Goal: Task Accomplishment & Management: Use online tool/utility

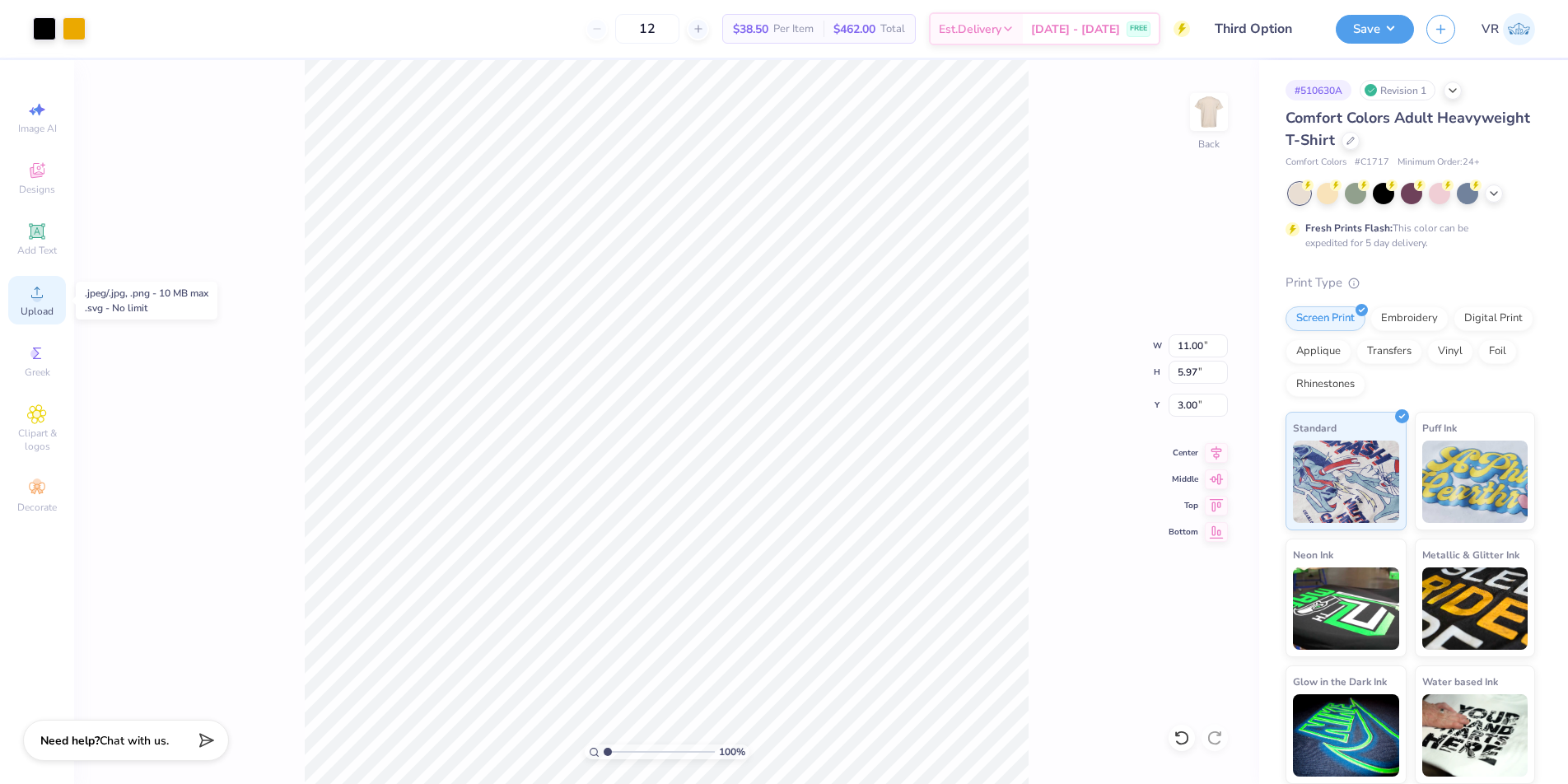
click at [53, 296] on div "Upload" at bounding box center [36, 299] width 57 height 48
type input "14.17"
type input "8.14"
type input "8.43"
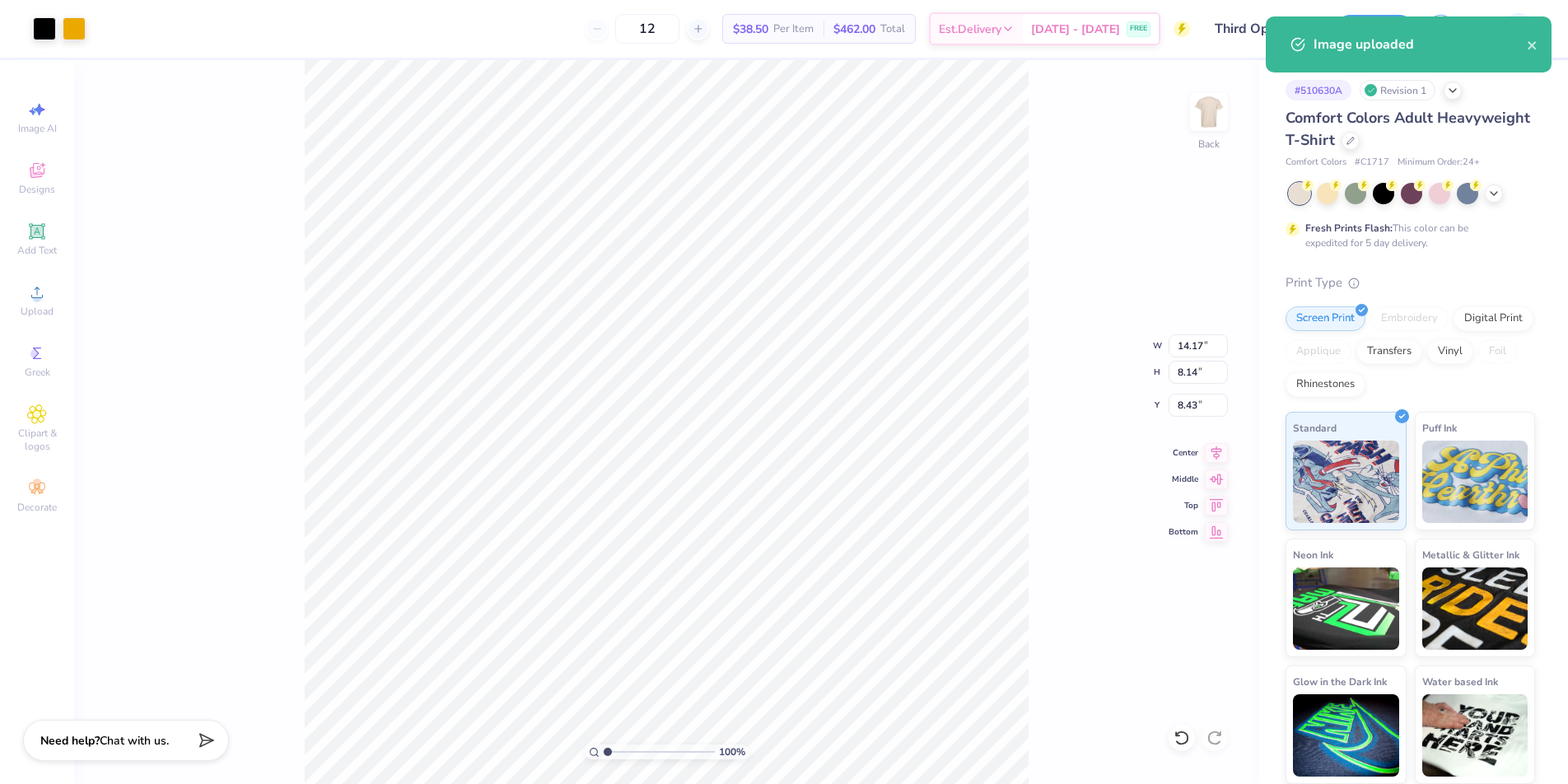
type input "11.00"
type input "5.97"
type input "3.00"
click at [1179, 347] on input "14.17" at bounding box center [1198, 346] width 59 height 23
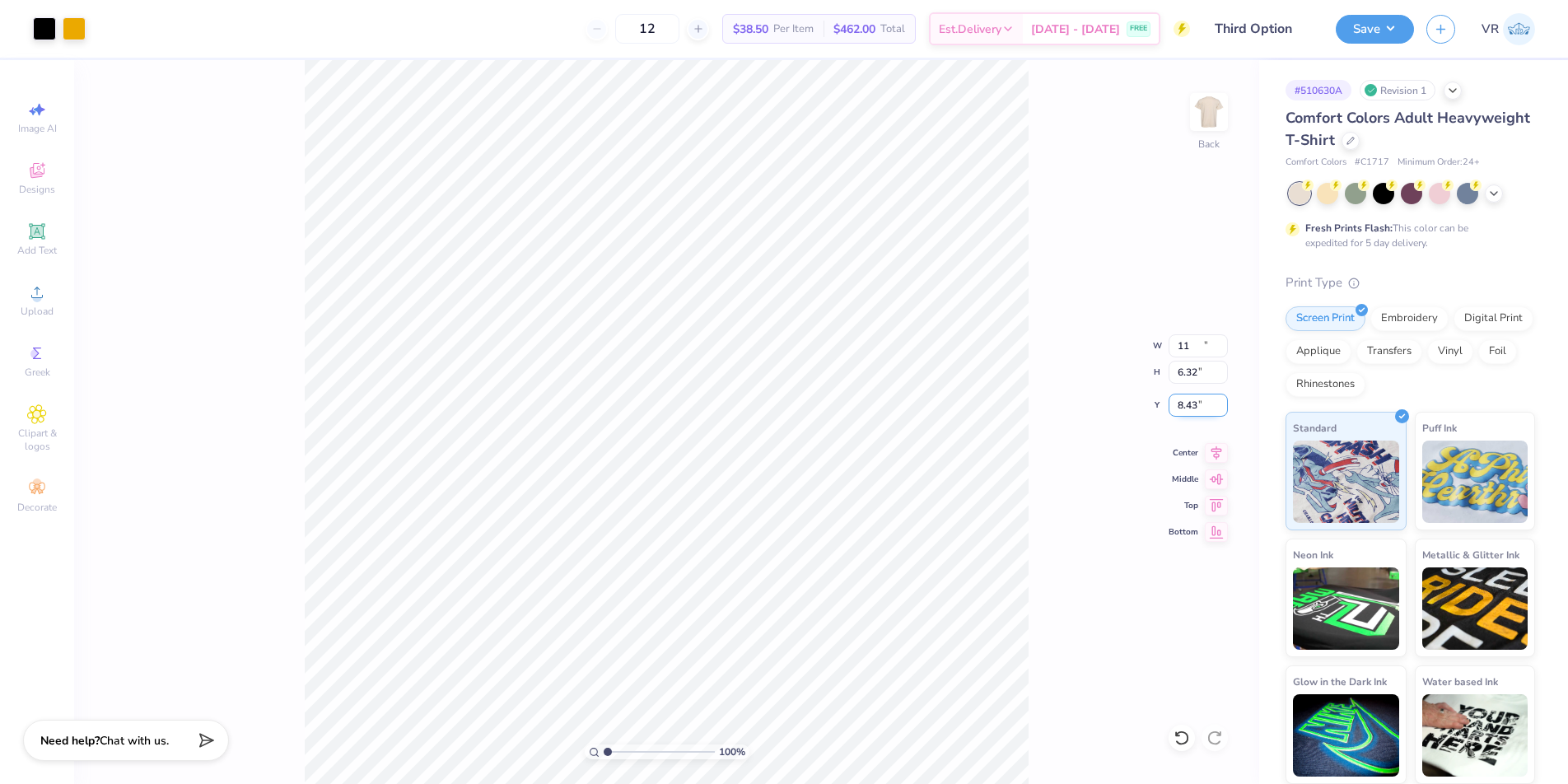
type input "11.00"
type input "6.32"
click at [1171, 403] on input "9.34" at bounding box center [1198, 405] width 59 height 23
type input "3.00"
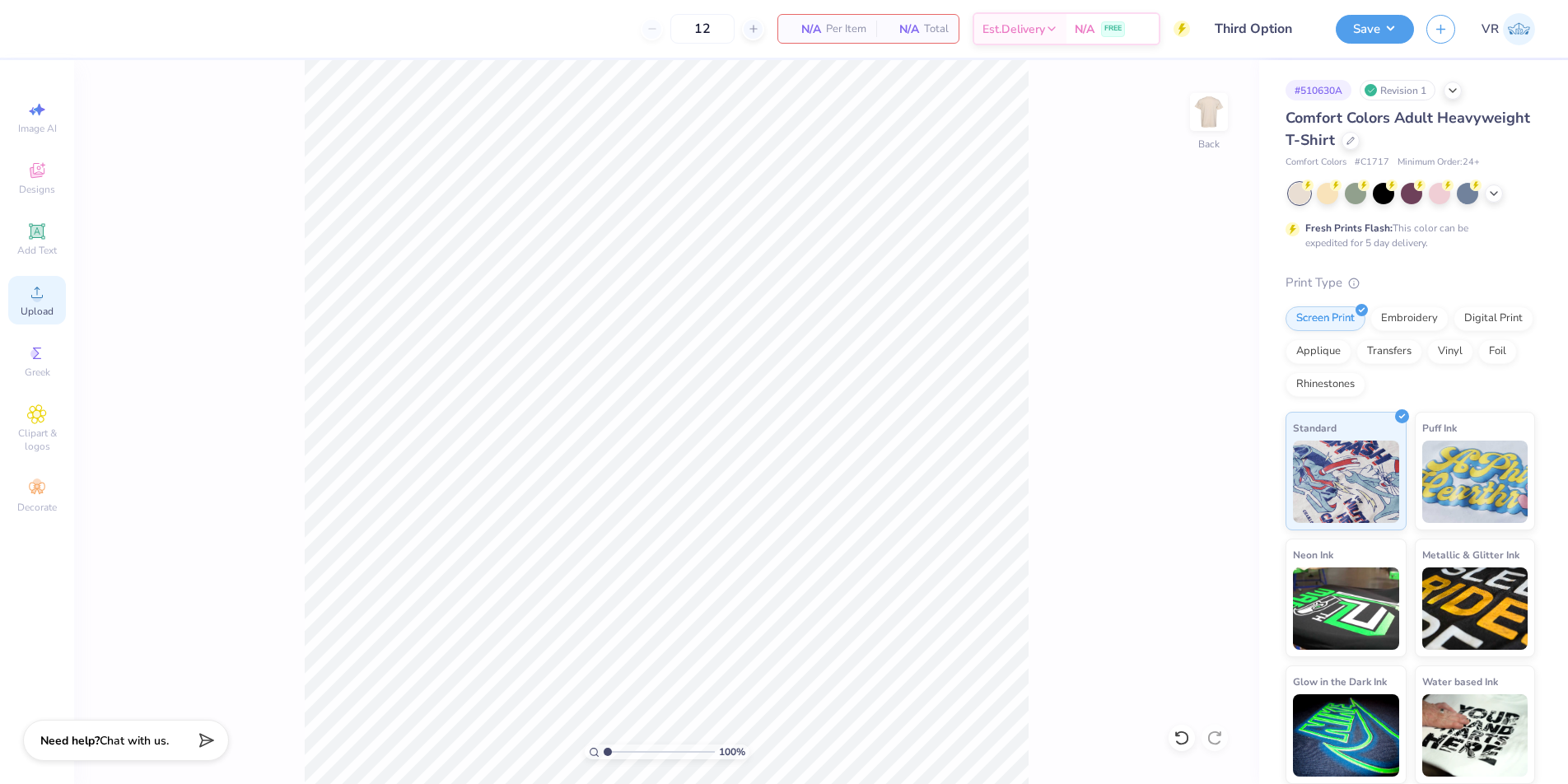
click at [50, 313] on div "Upload" at bounding box center [36, 299] width 57 height 48
click at [34, 302] on div "Upload" at bounding box center [36, 299] width 57 height 48
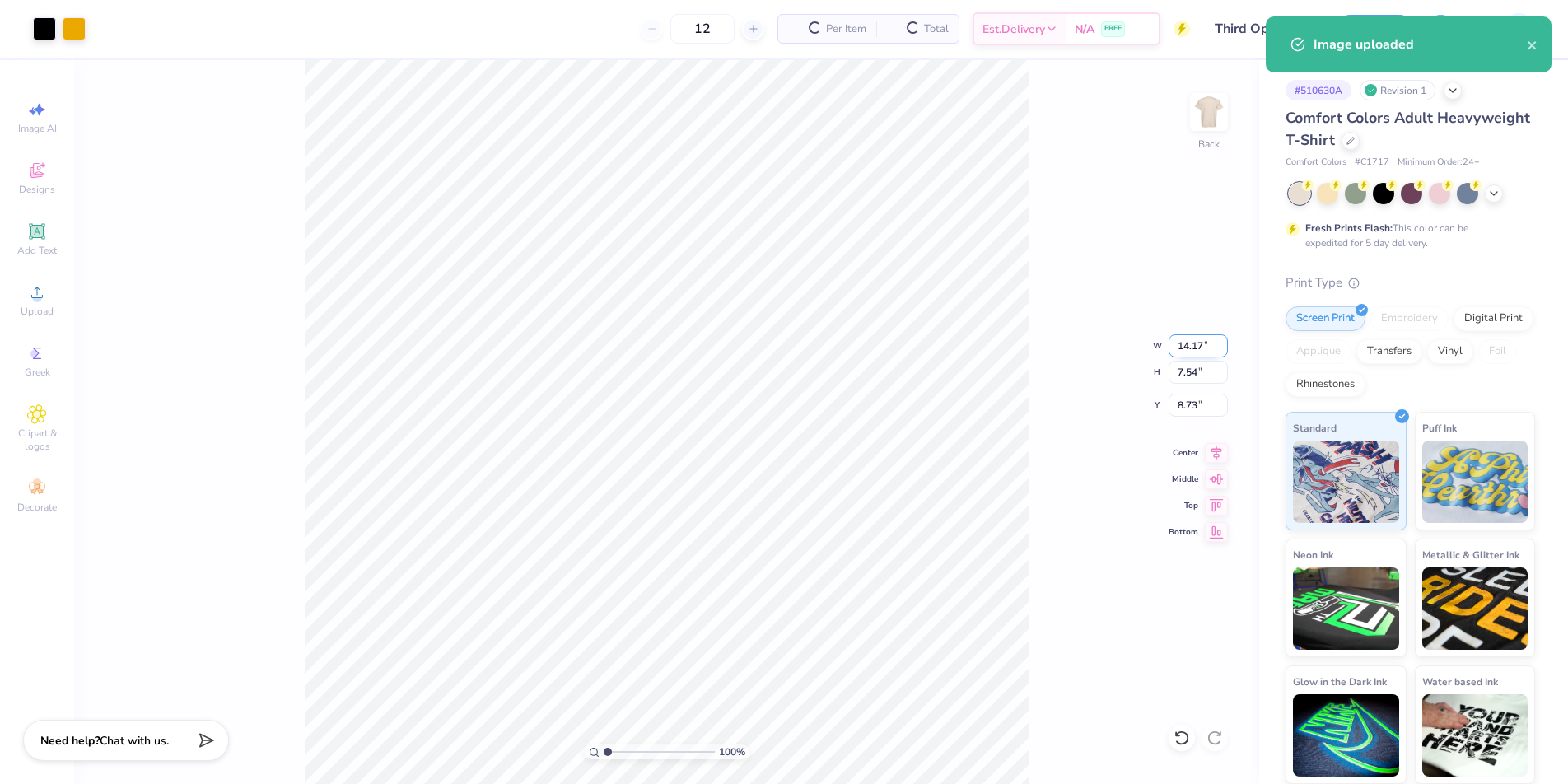
click at [1194, 339] on input "14.17" at bounding box center [1198, 346] width 59 height 23
type input "11.00"
type input "5.85"
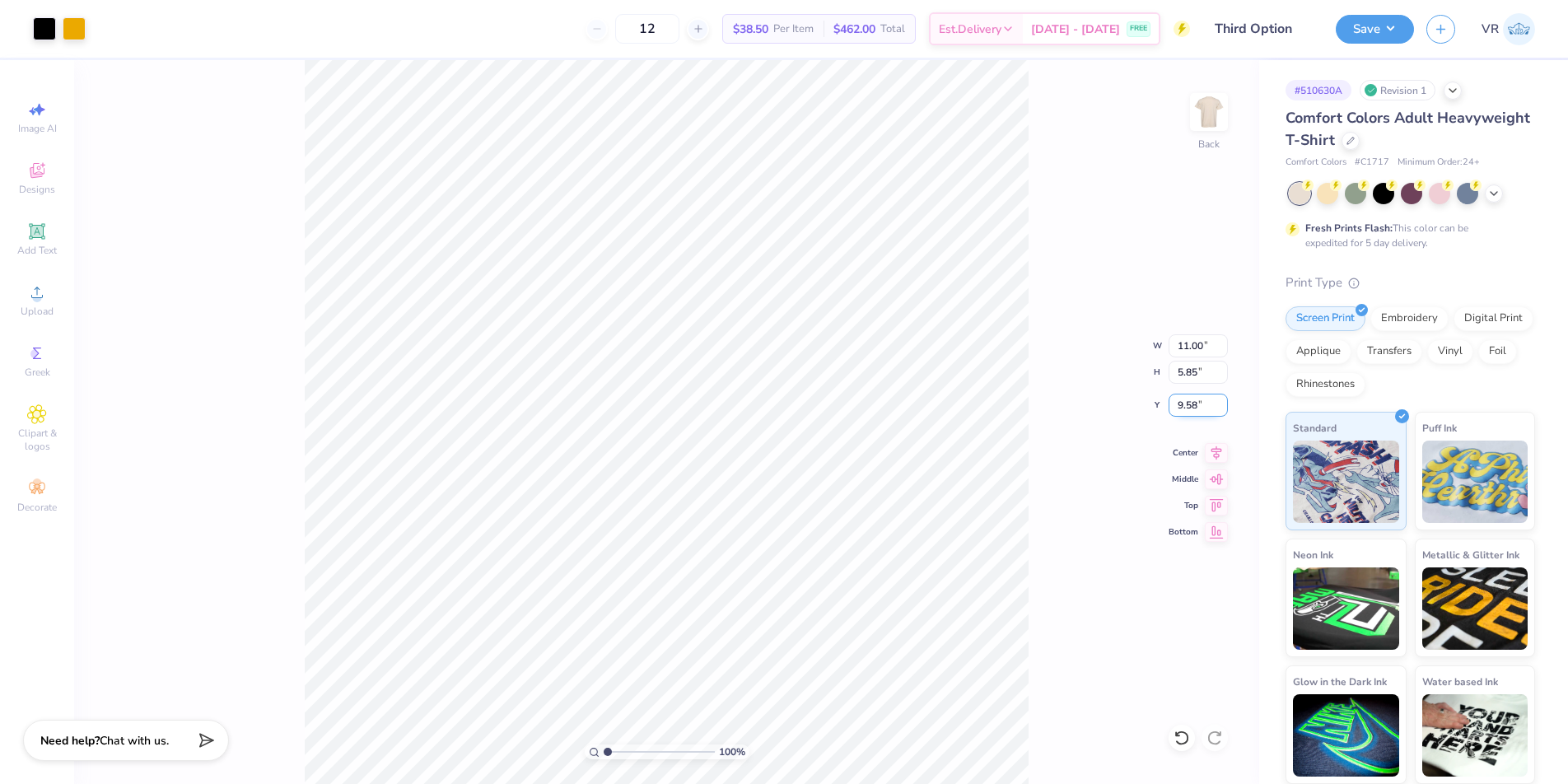
click at [1190, 408] on input "9.58" at bounding box center [1198, 405] width 59 height 23
type input "3.00"
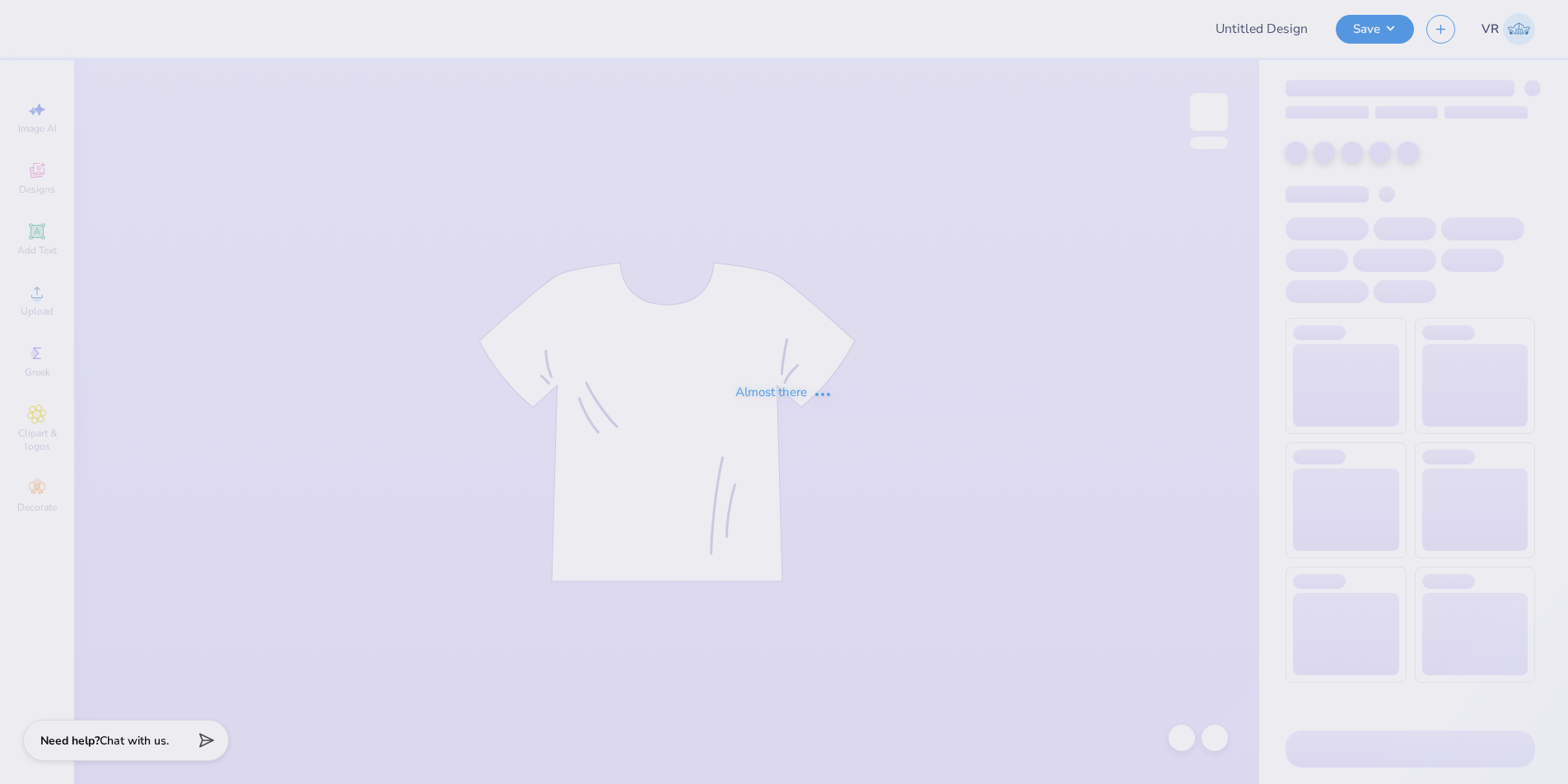
type input "Third Option"
click at [38, 304] on div "Almost there" at bounding box center [784, 392] width 1568 height 784
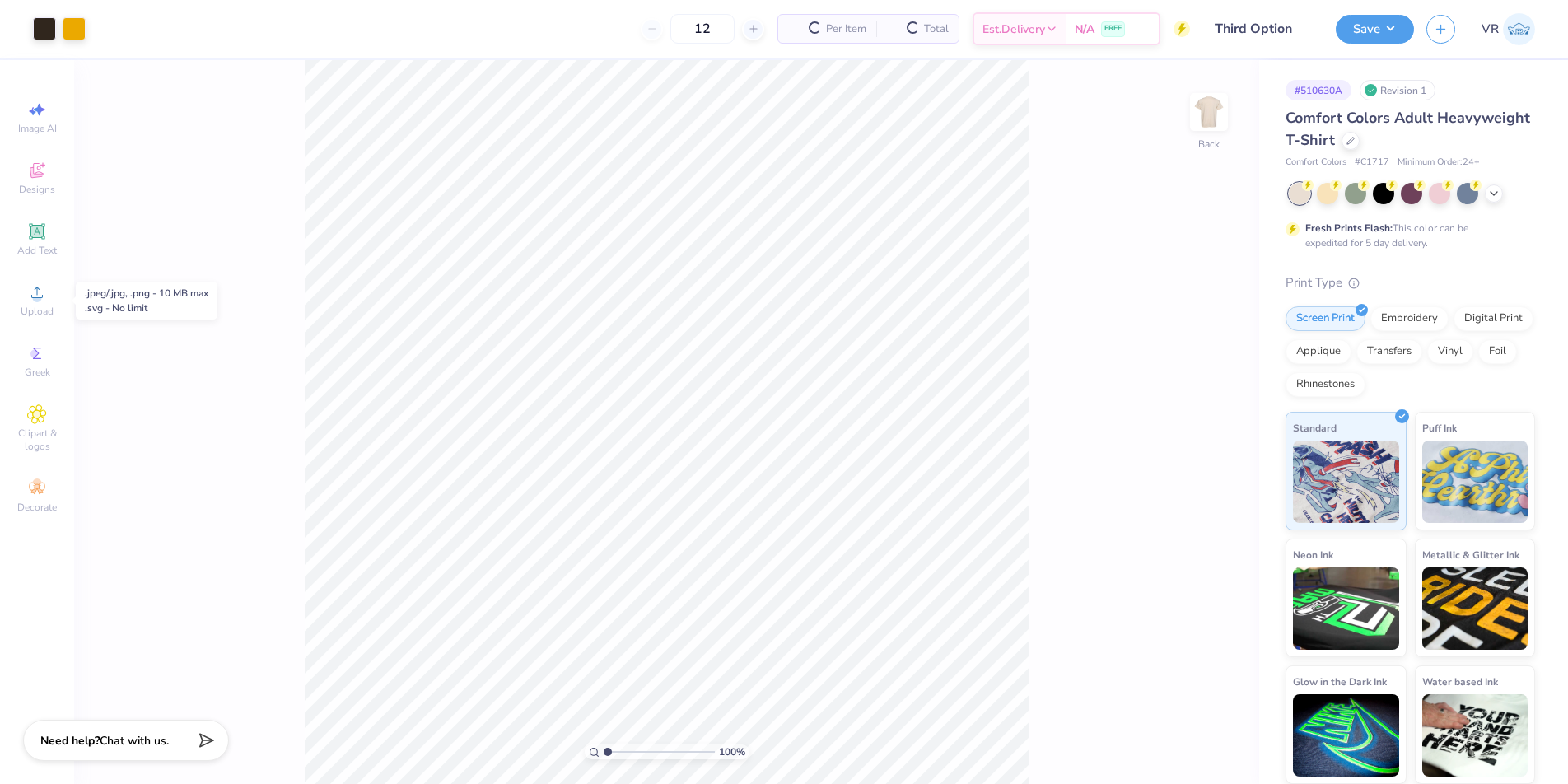
click at [38, 303] on div "Upload" at bounding box center [36, 299] width 57 height 48
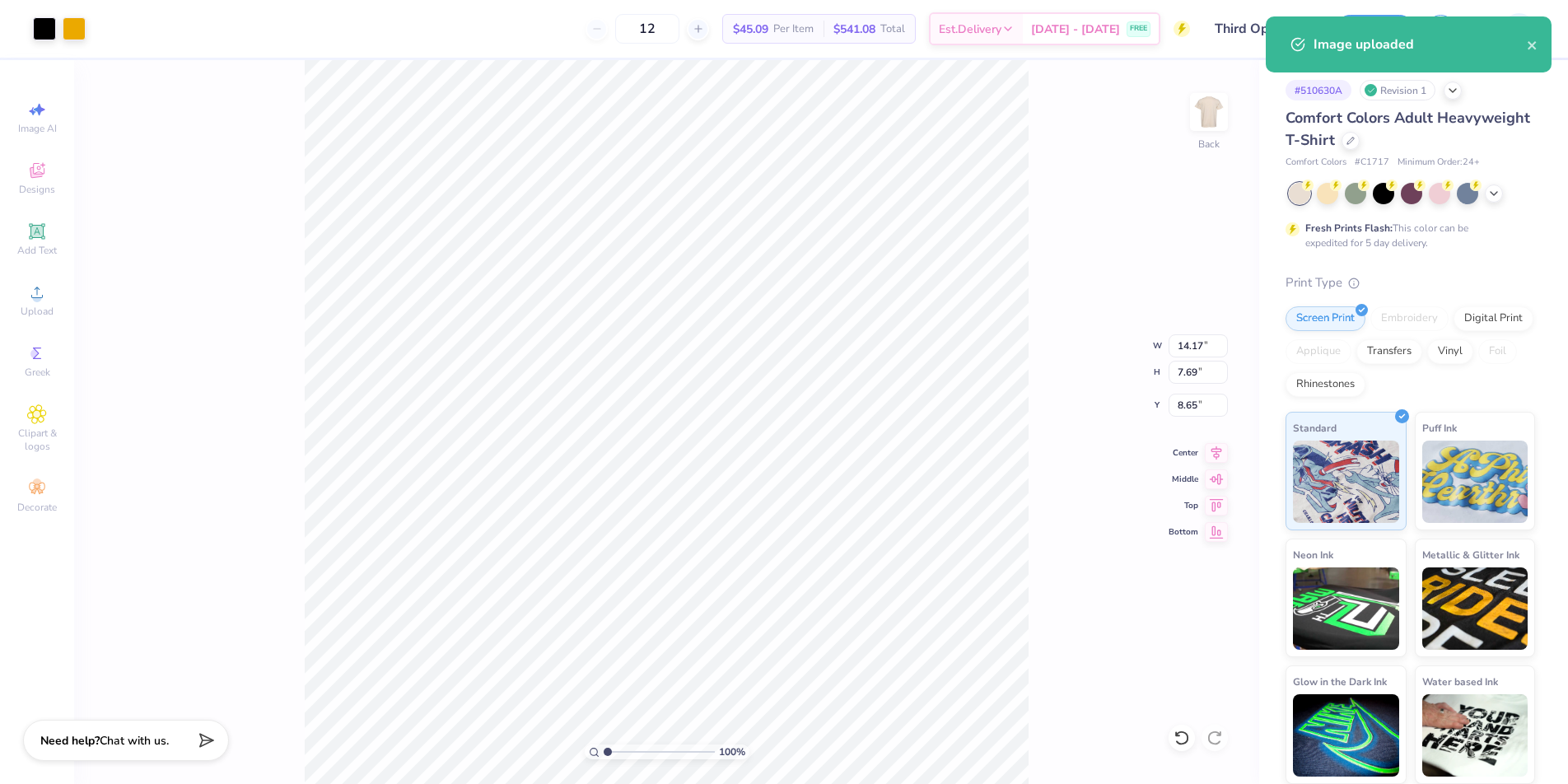
type input "10.88"
type input "5.96"
type input "3.00"
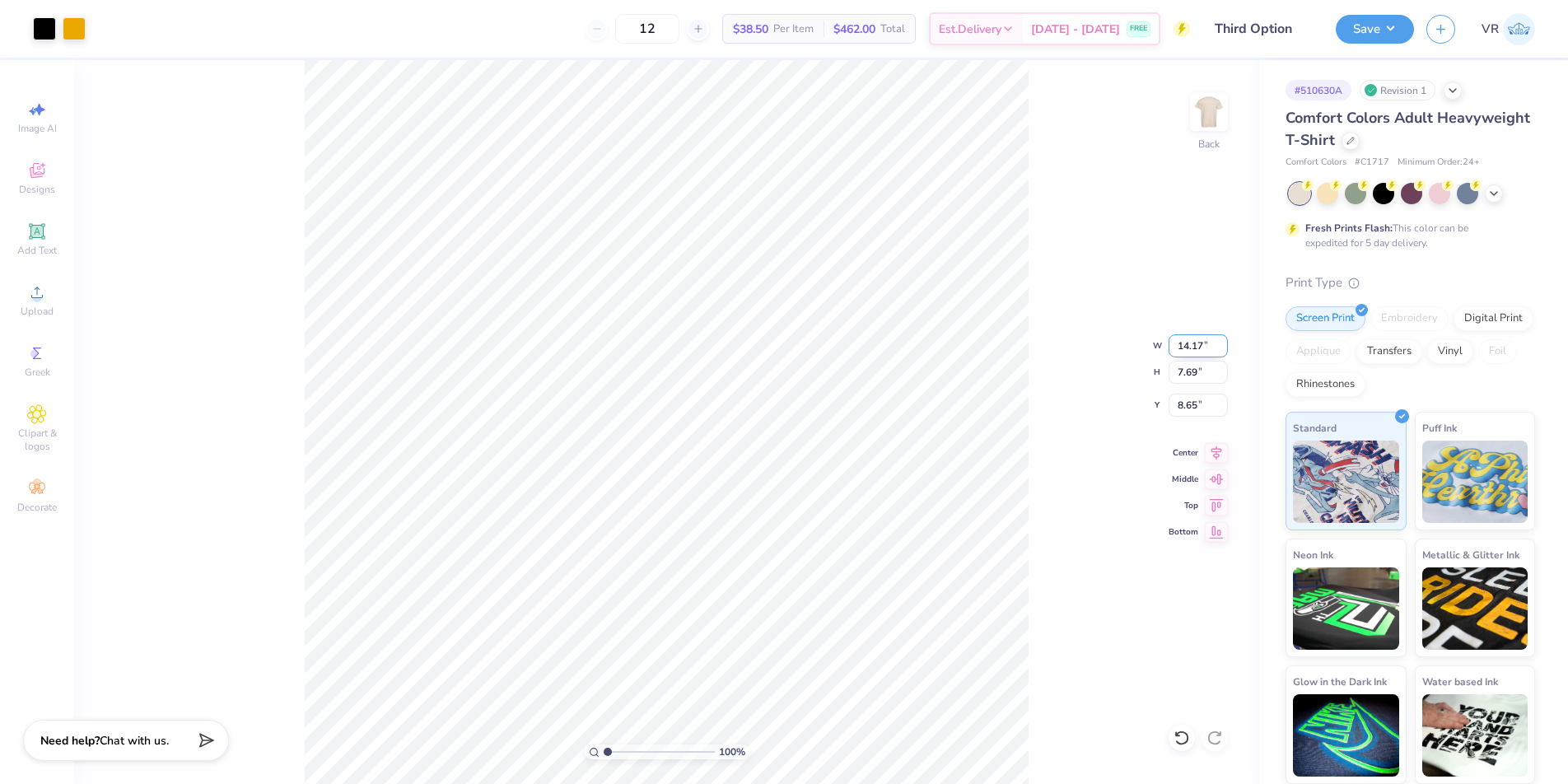
click at [1186, 345] on input "14.17" at bounding box center [1198, 346] width 59 height 23
click at [1186, 344] on input "14.17" at bounding box center [1198, 346] width 59 height 23
type input "11.00"
type input "5.97"
click at [1189, 404] on input "9.52" at bounding box center [1198, 405] width 59 height 23
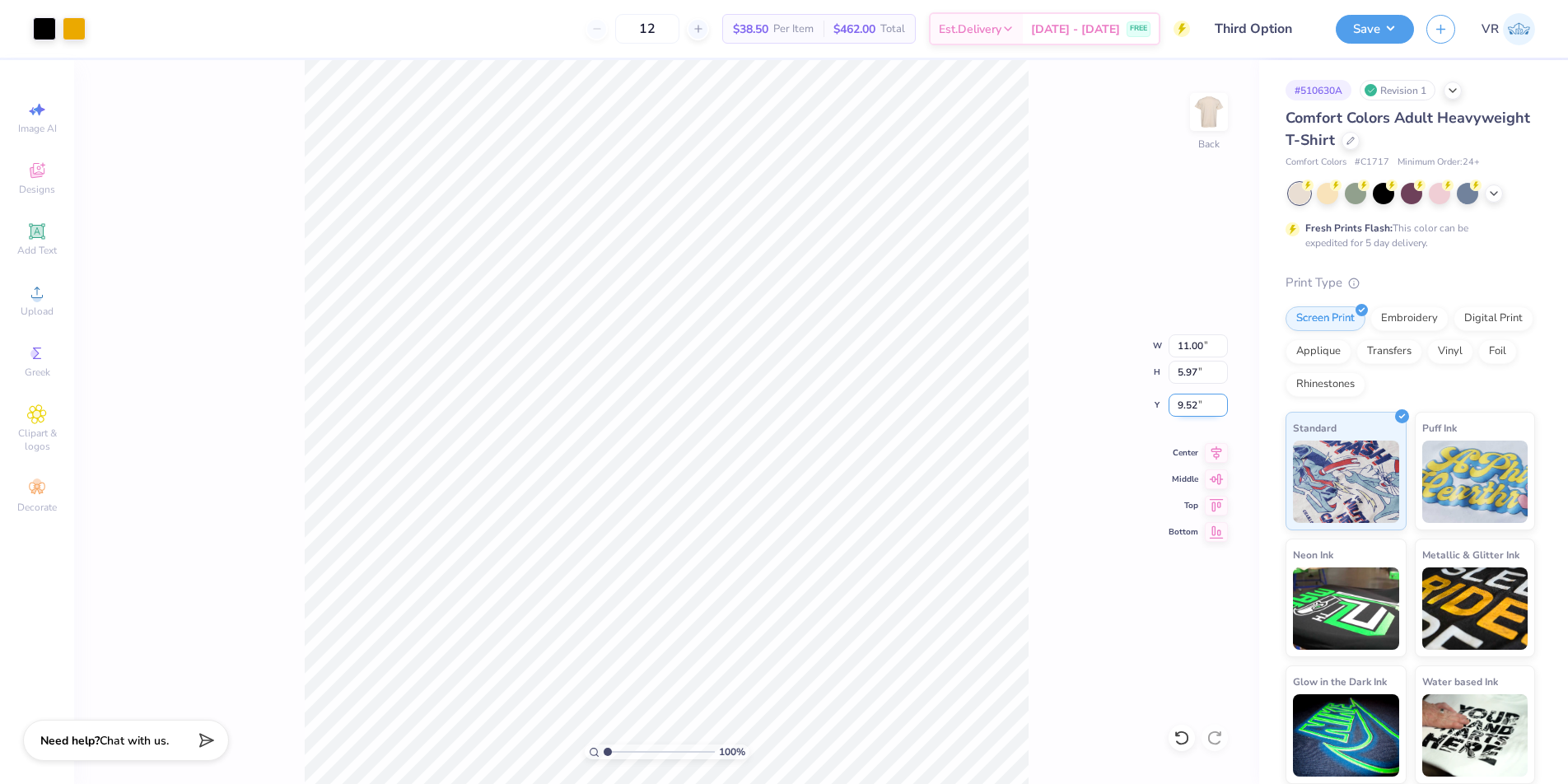
click at [1189, 404] on input "9.52" at bounding box center [1198, 405] width 59 height 23
type input "3.00"
click at [1387, 33] on button "Save" at bounding box center [1375, 27] width 78 height 29
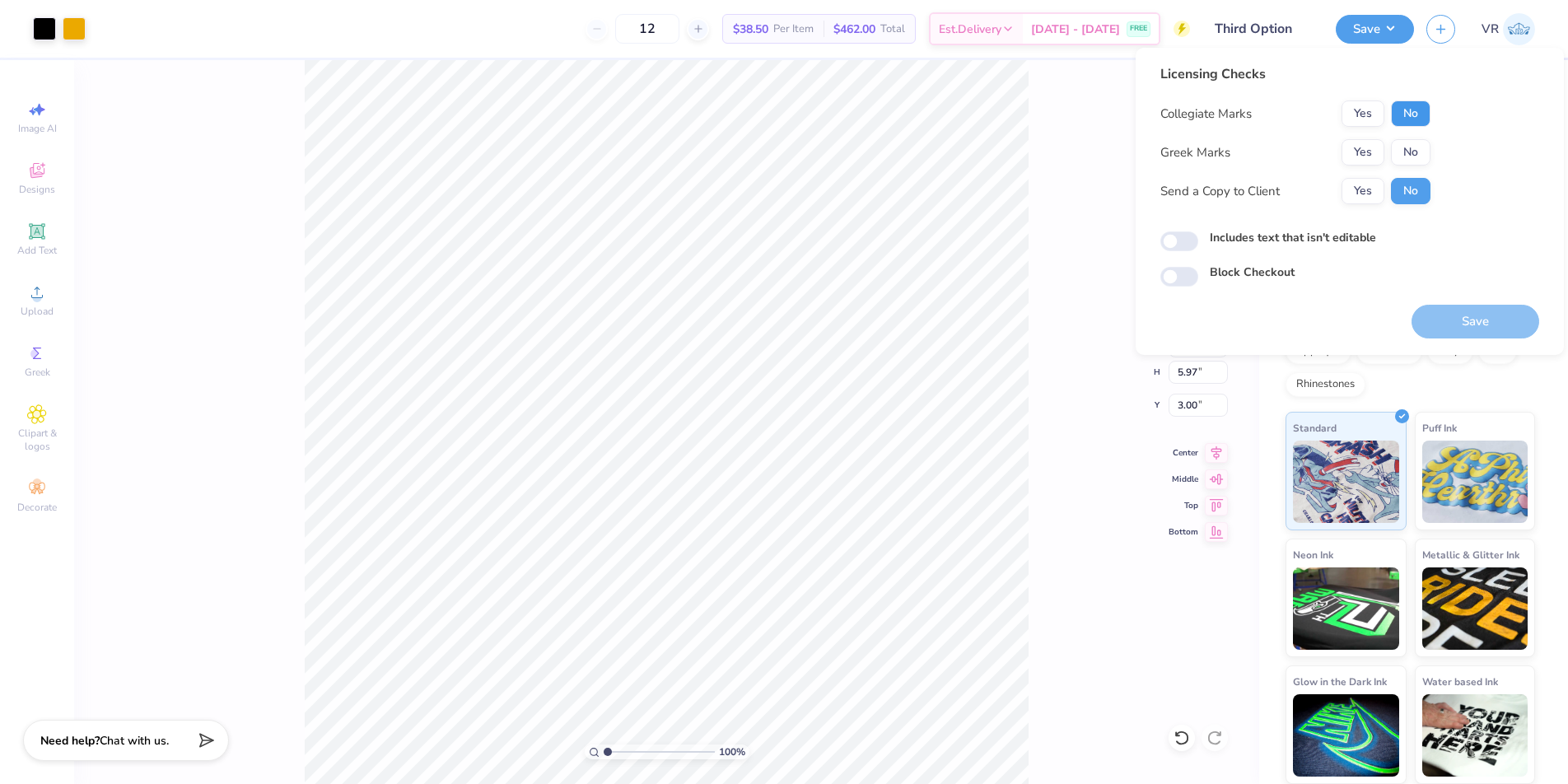
click at [1425, 117] on button "No" at bounding box center [1411, 113] width 39 height 26
click at [1366, 155] on button "Yes" at bounding box center [1363, 152] width 43 height 26
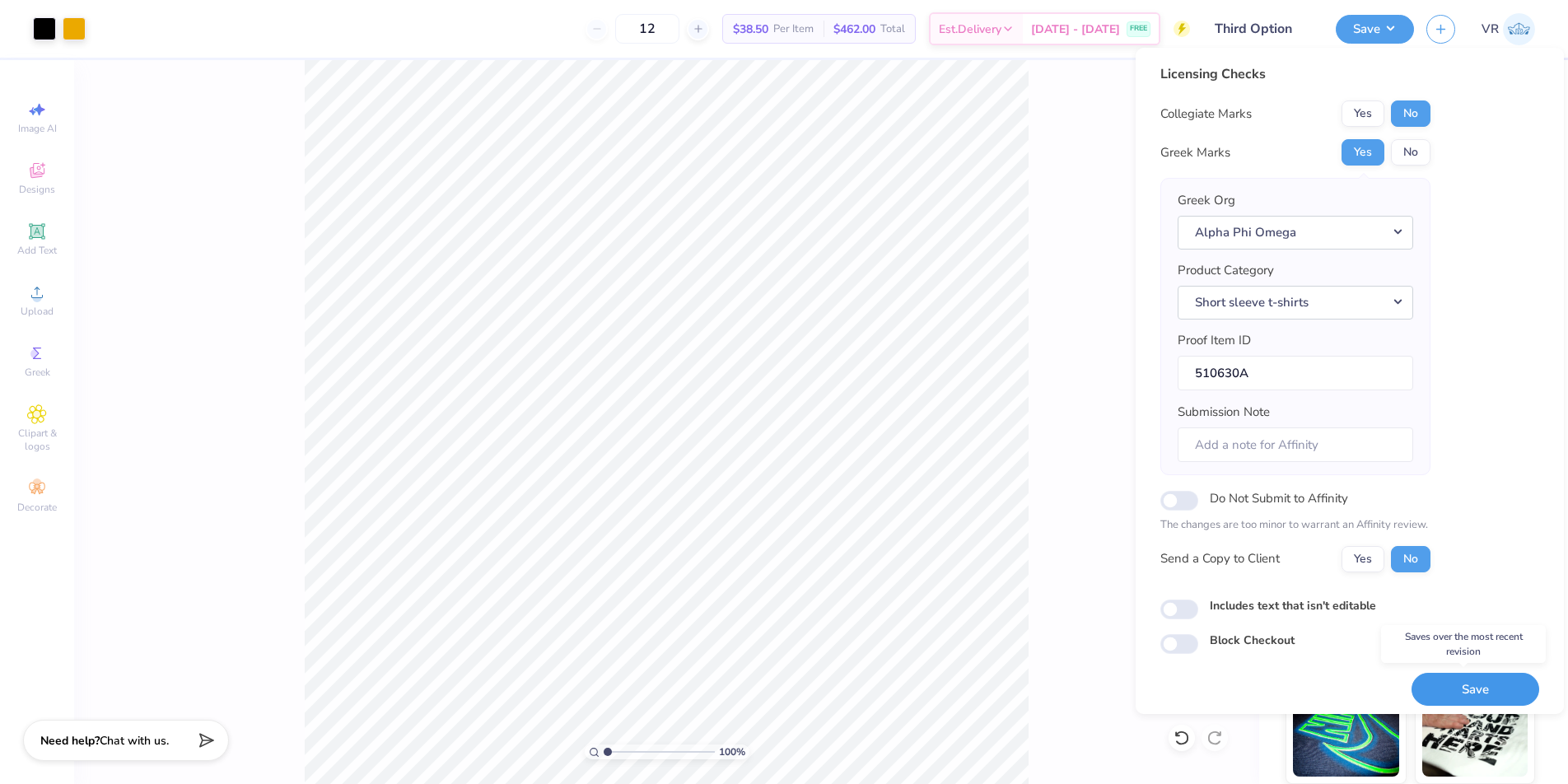
click at [1450, 682] on button "Save" at bounding box center [1475, 689] width 127 height 34
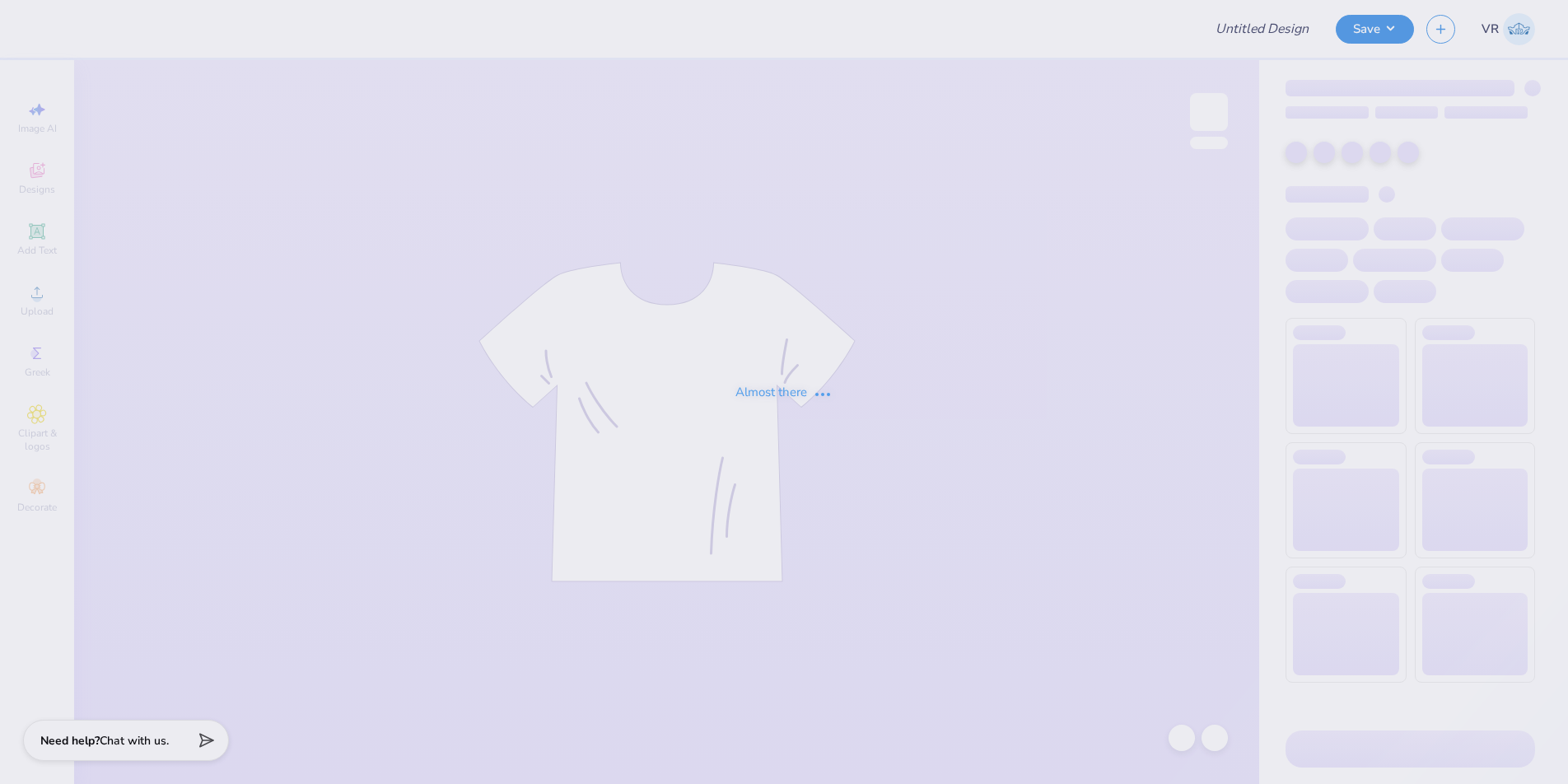
type input "[PERSON_NAME] : Cross Country team"
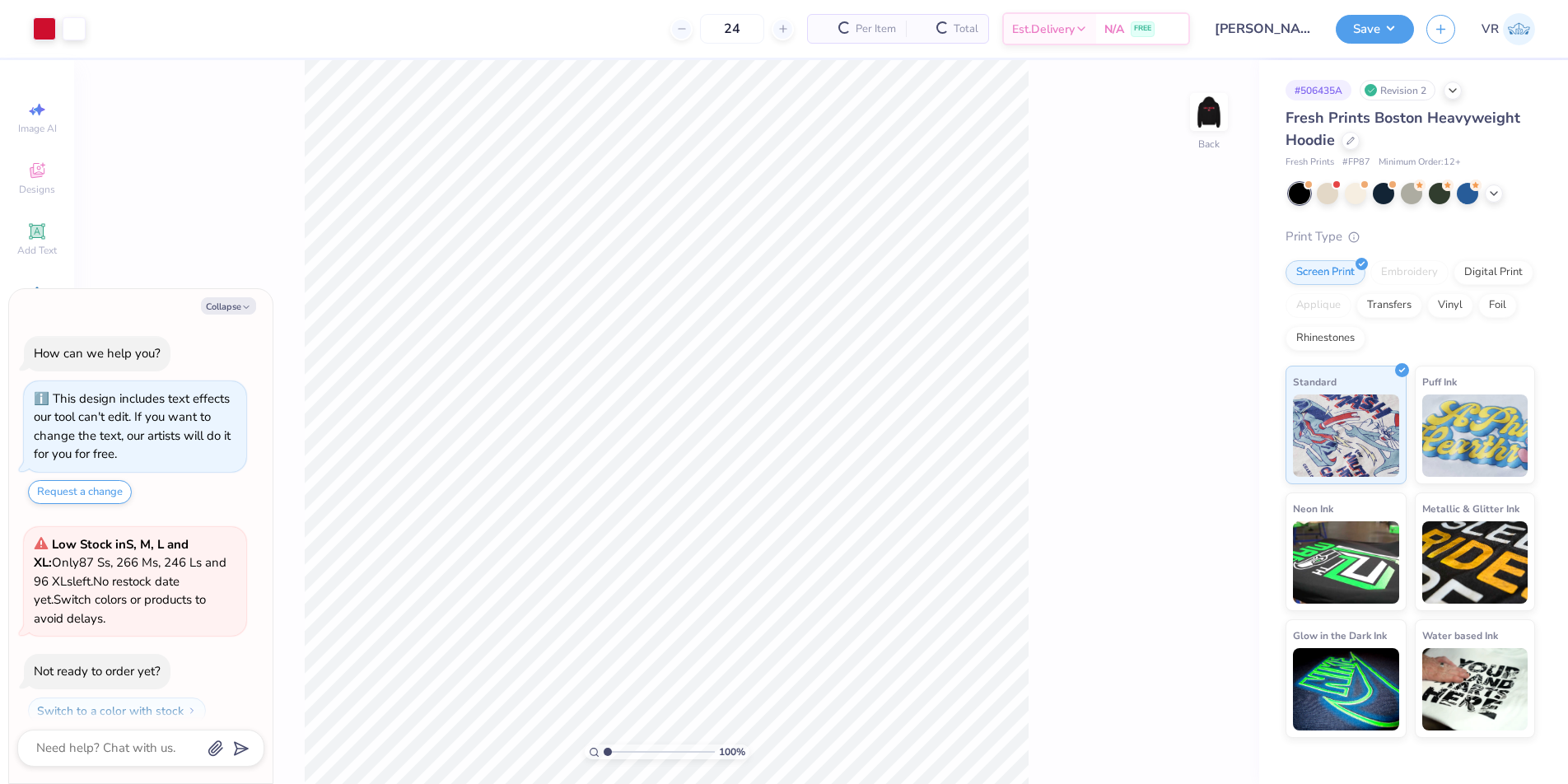
scroll to position [47, 0]
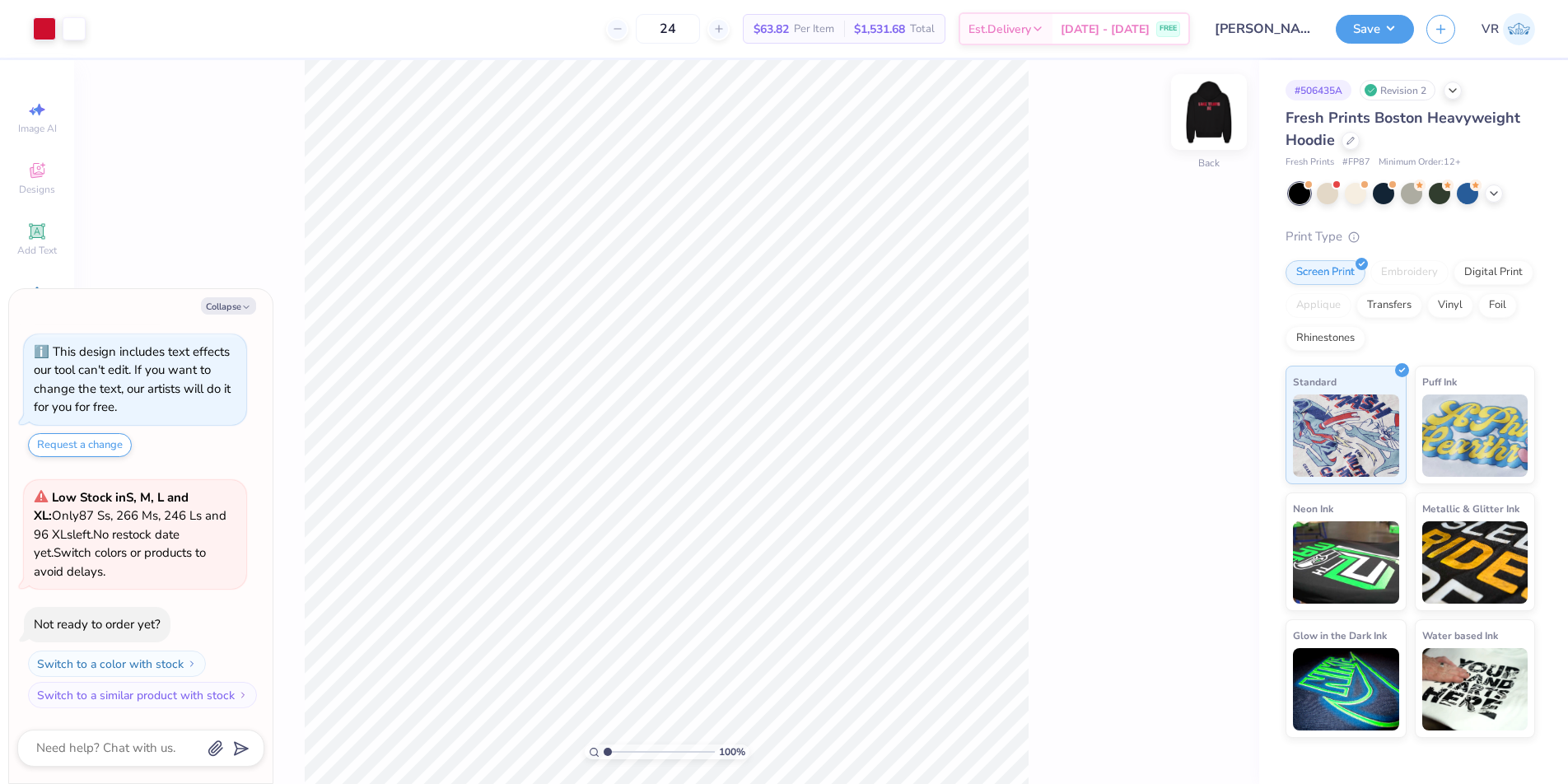
click at [1212, 109] on img at bounding box center [1209, 112] width 66 height 65
click at [229, 308] on button "Collapse" at bounding box center [228, 306] width 56 height 17
type textarea "x"
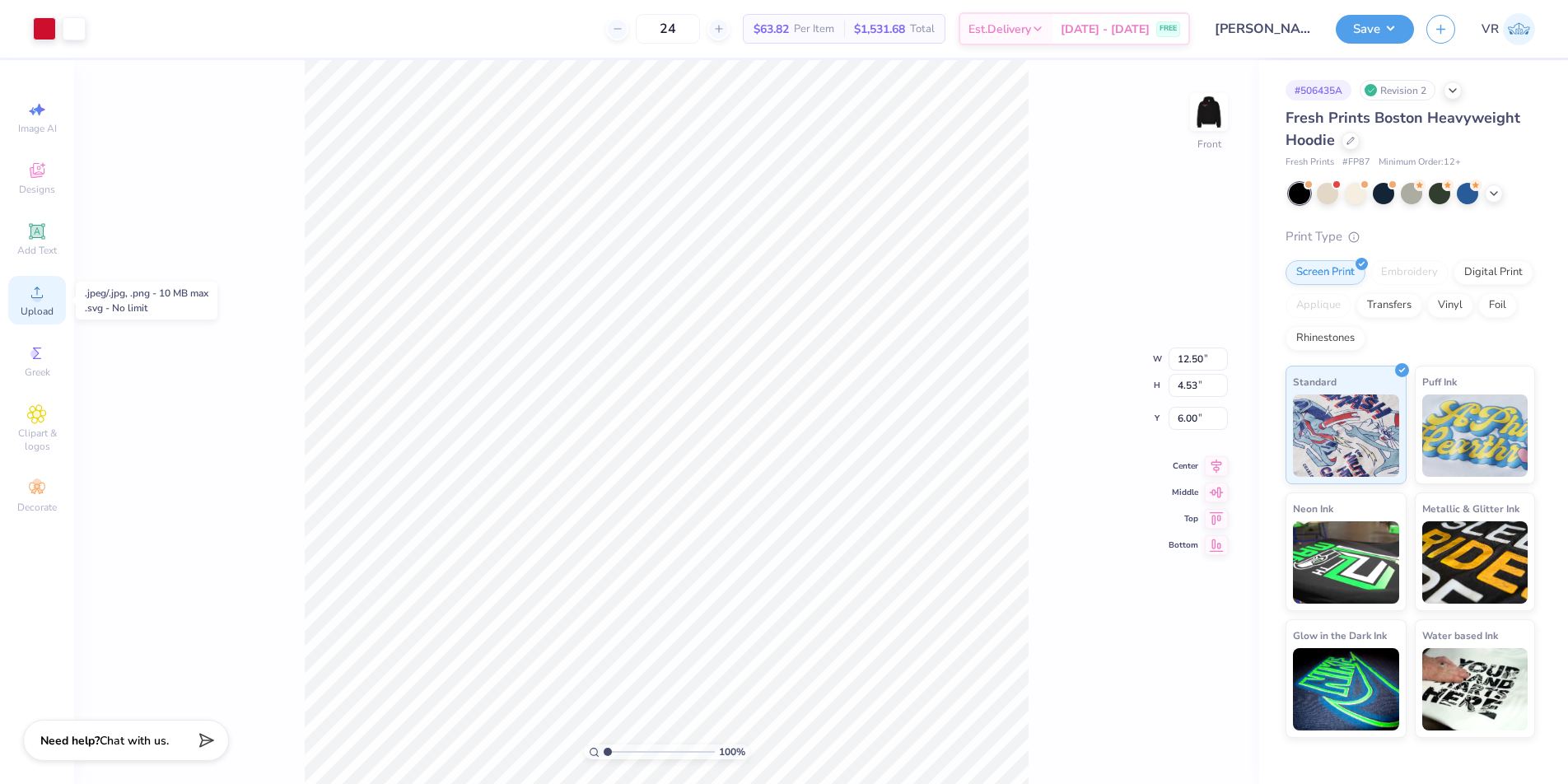
click at [42, 297] on icon at bounding box center [36, 292] width 12 height 12
click at [35, 306] on span "Upload" at bounding box center [37, 311] width 33 height 13
type input "12.50"
type input "4.53"
type input "6.00"
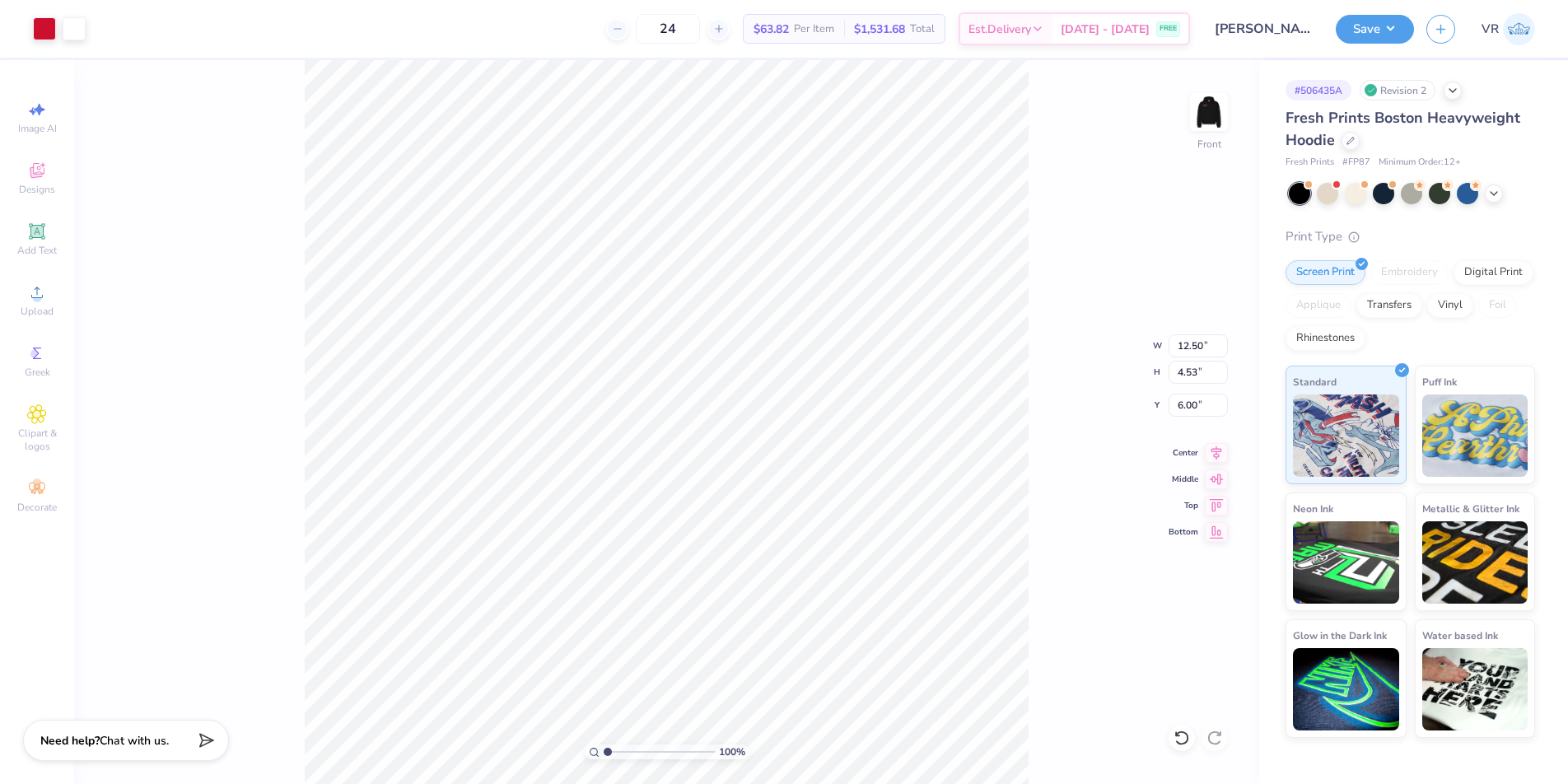
type input "15.00"
type input "4.89"
type input "12.30"
type input "12.50"
type input "4.53"
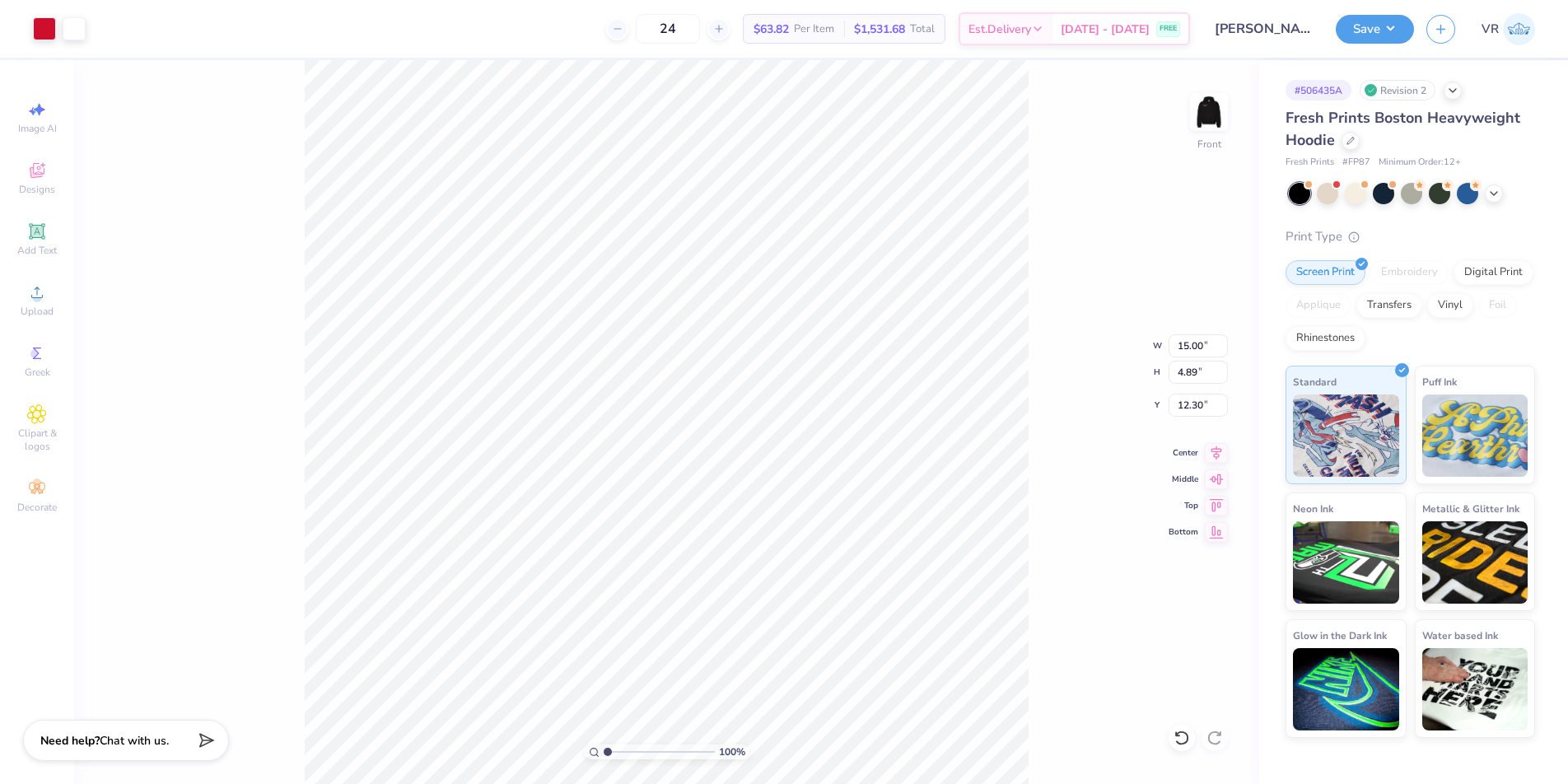
type input "6.00"
click at [1188, 346] on input "15.00" at bounding box center [1198, 346] width 59 height 23
type input "12.50"
click at [1189, 402] on input "12.30" at bounding box center [1198, 405] width 59 height 23
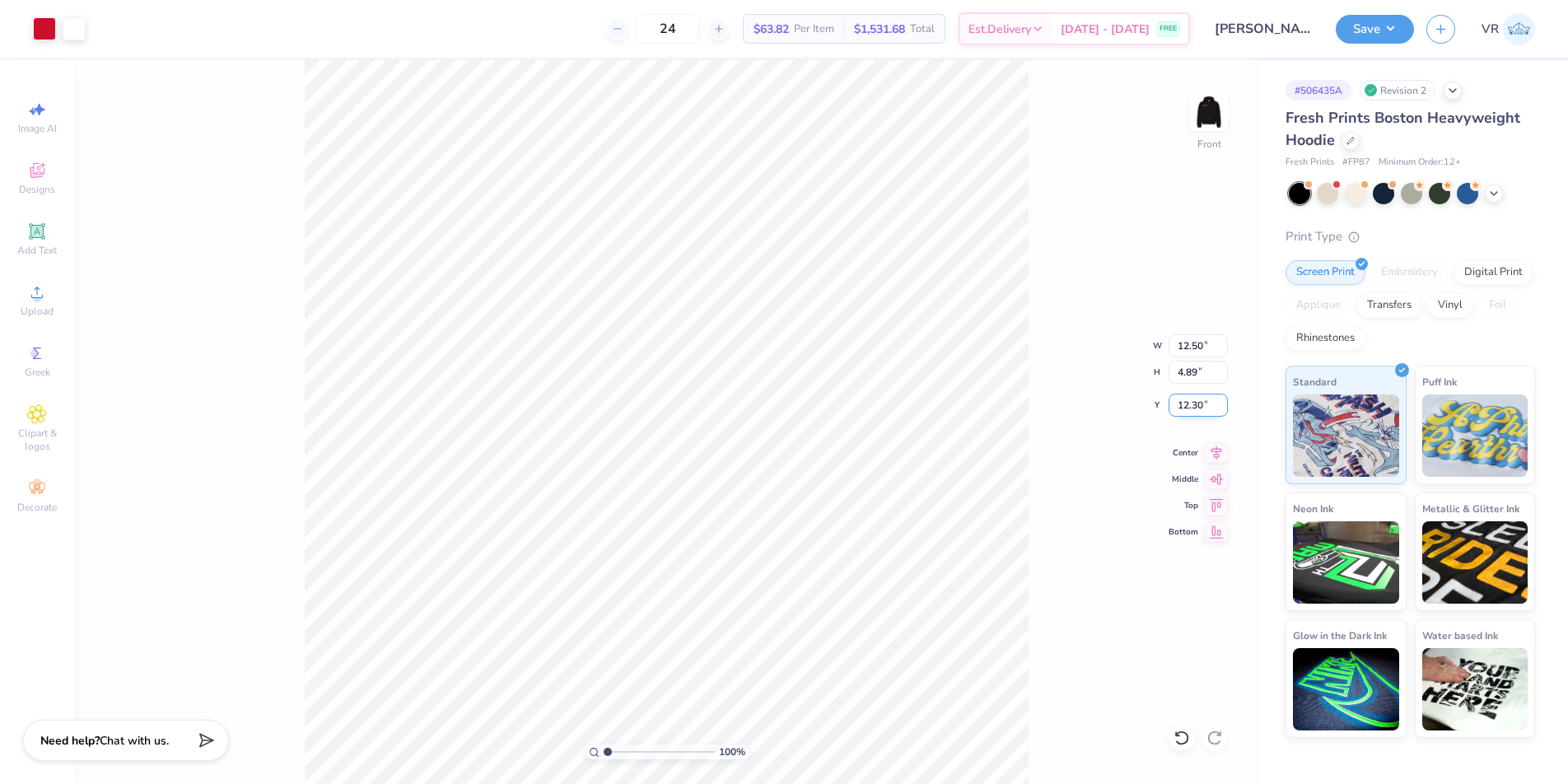
type input "4.08"
click at [1189, 402] on input "12.71" at bounding box center [1198, 405] width 59 height 23
type input "6.00"
click at [1210, 107] on img at bounding box center [1209, 112] width 66 height 65
click at [35, 297] on icon at bounding box center [36, 292] width 12 height 12
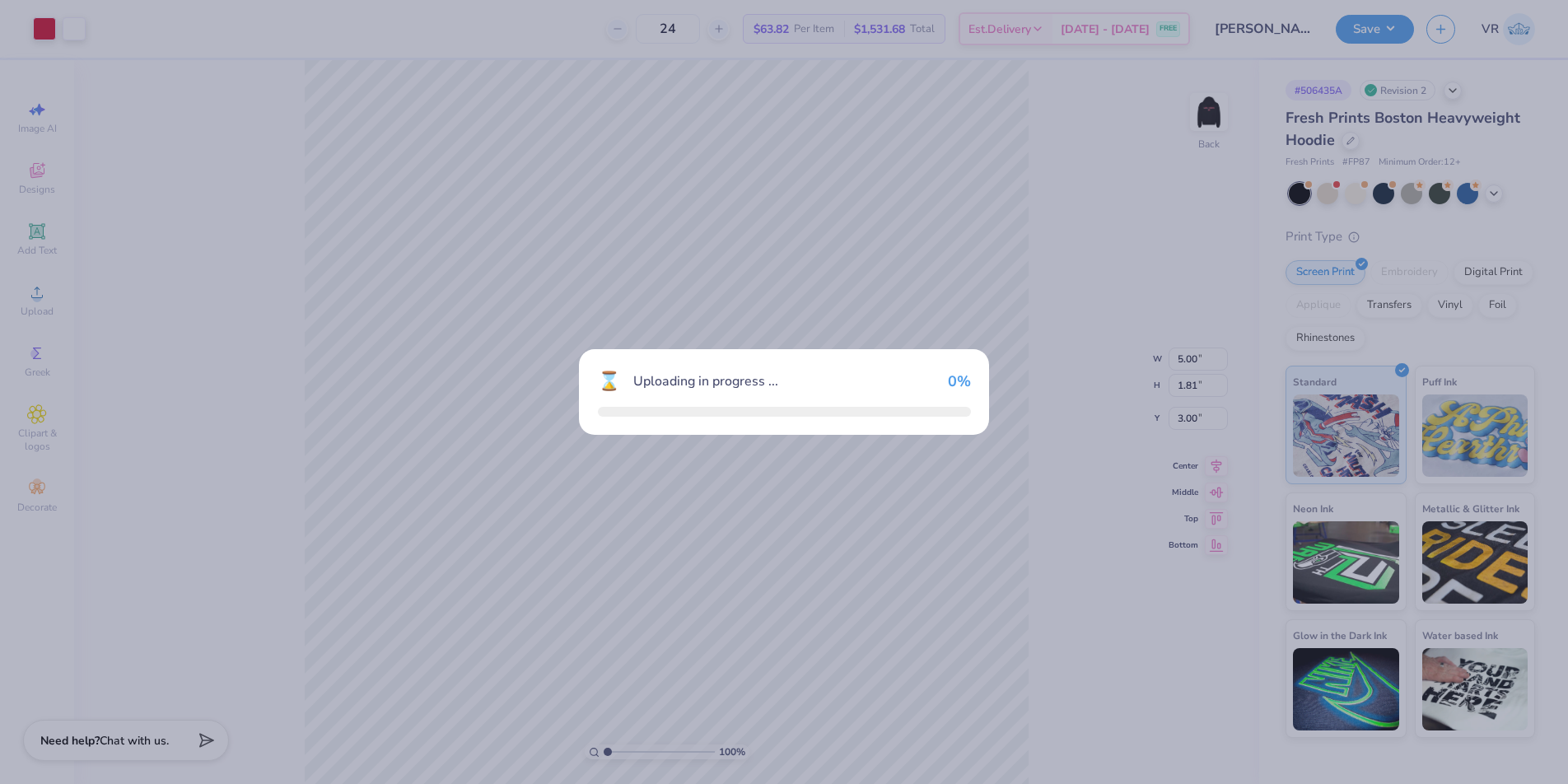
type input "15.00"
type input "4.89"
type input "4.30"
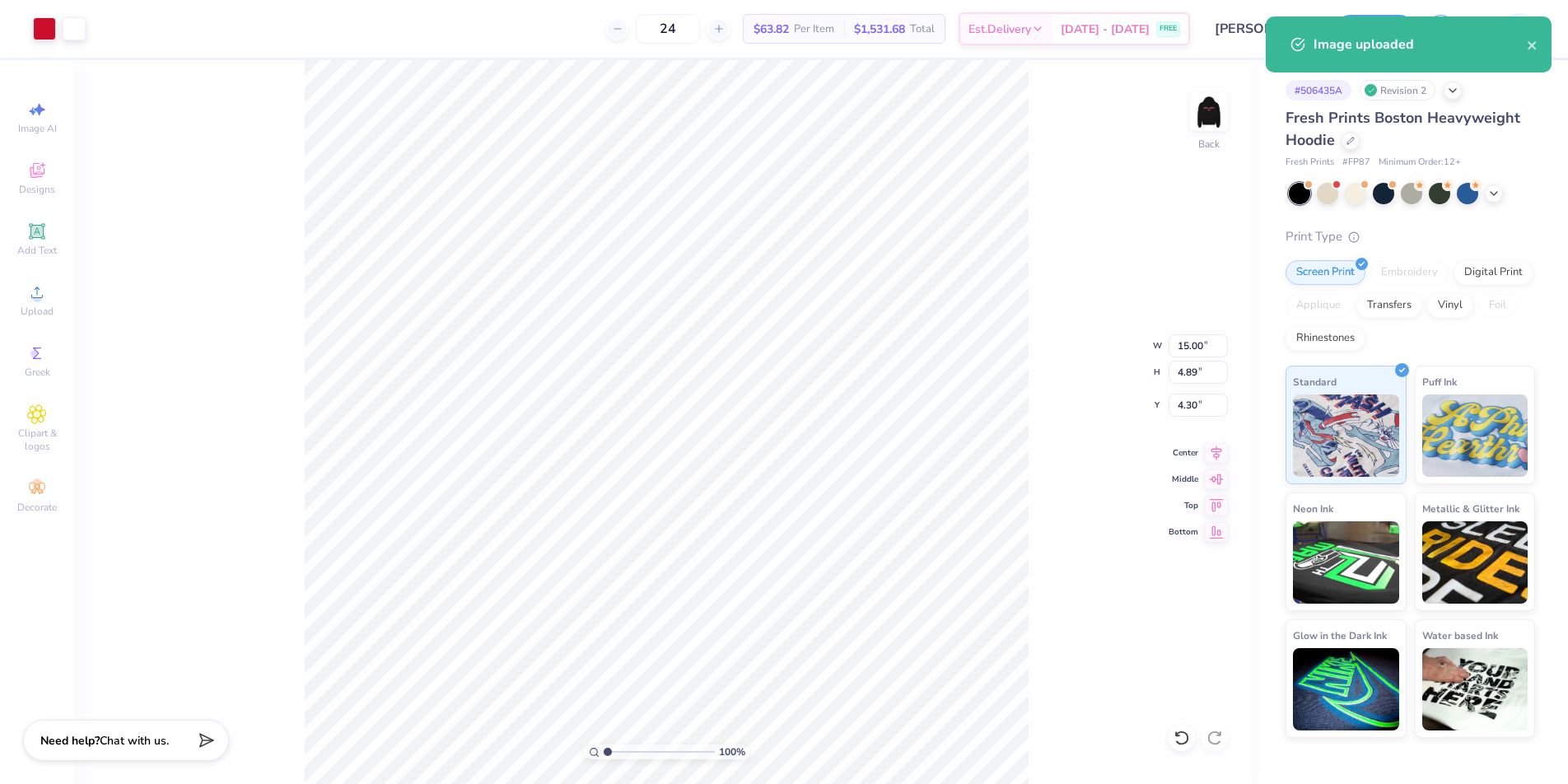
type input "5.00"
type input "1.81"
type input "3.00"
click at [1190, 346] on input "5.00" at bounding box center [1198, 346] width 59 height 23
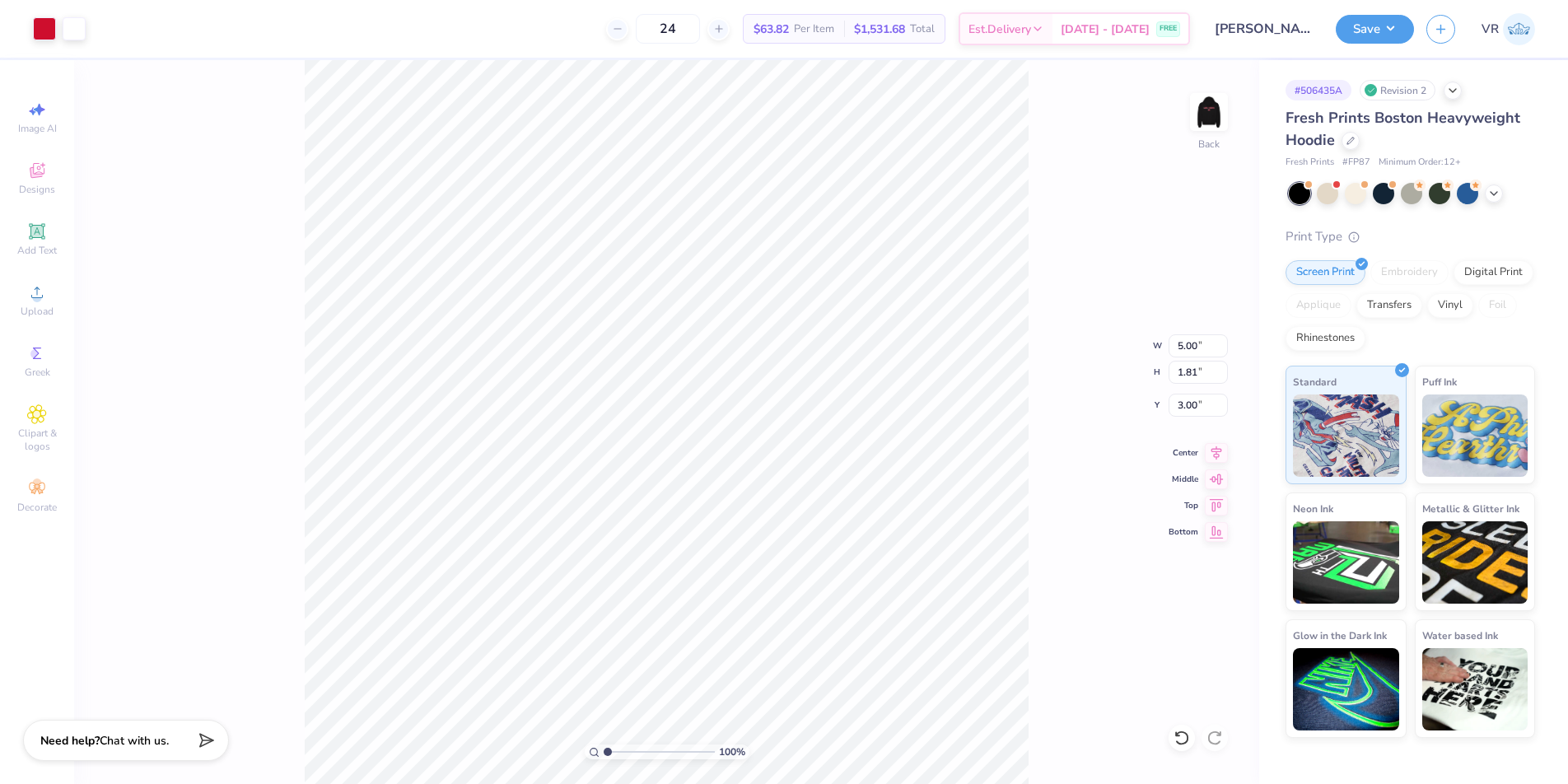
type input "15.00"
type input "4.89"
type input "4.30"
click at [1185, 345] on input "15.00" at bounding box center [1198, 346] width 59 height 23
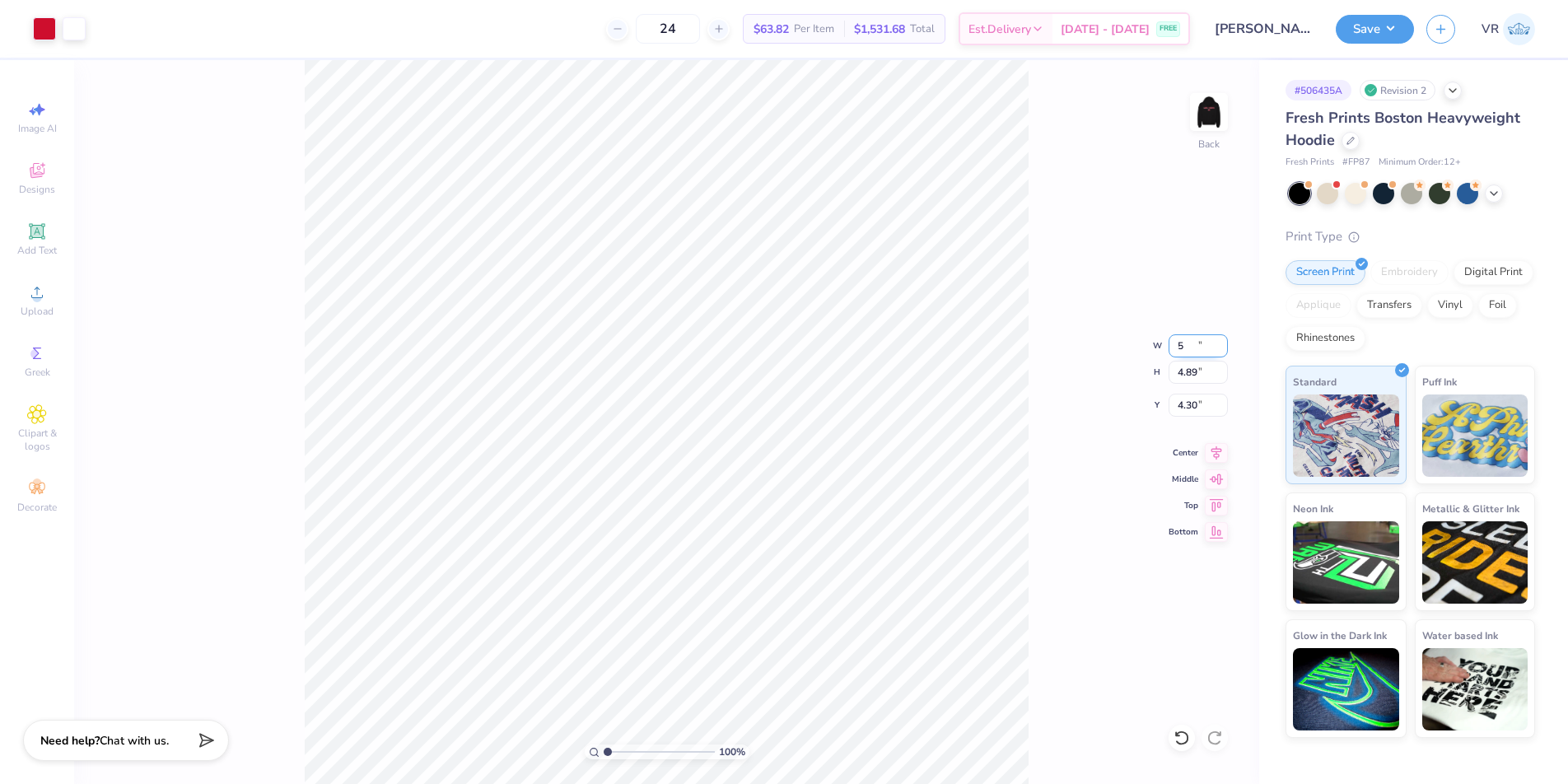
type input "5.00"
type input "1.63"
type input "5.93"
type input "1.81"
type input "3.00"
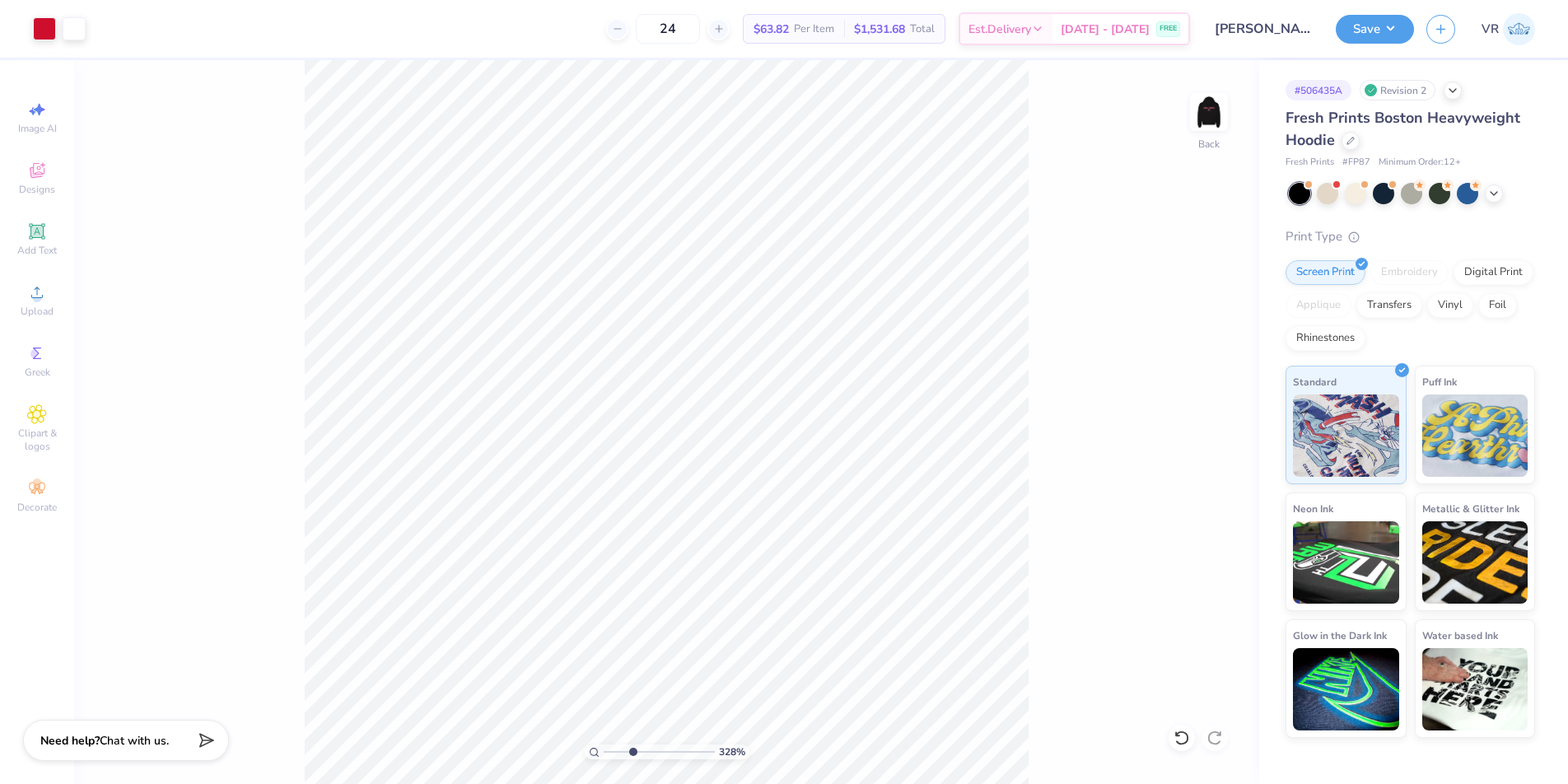
drag, startPoint x: 612, startPoint y: 748, endPoint x: 632, endPoint y: 749, distance: 20.0
type input "3.28"
click at [632, 749] on input "range" at bounding box center [659, 751] width 111 height 15
click at [1187, 401] on input "5.93" at bounding box center [1198, 405] width 59 height 23
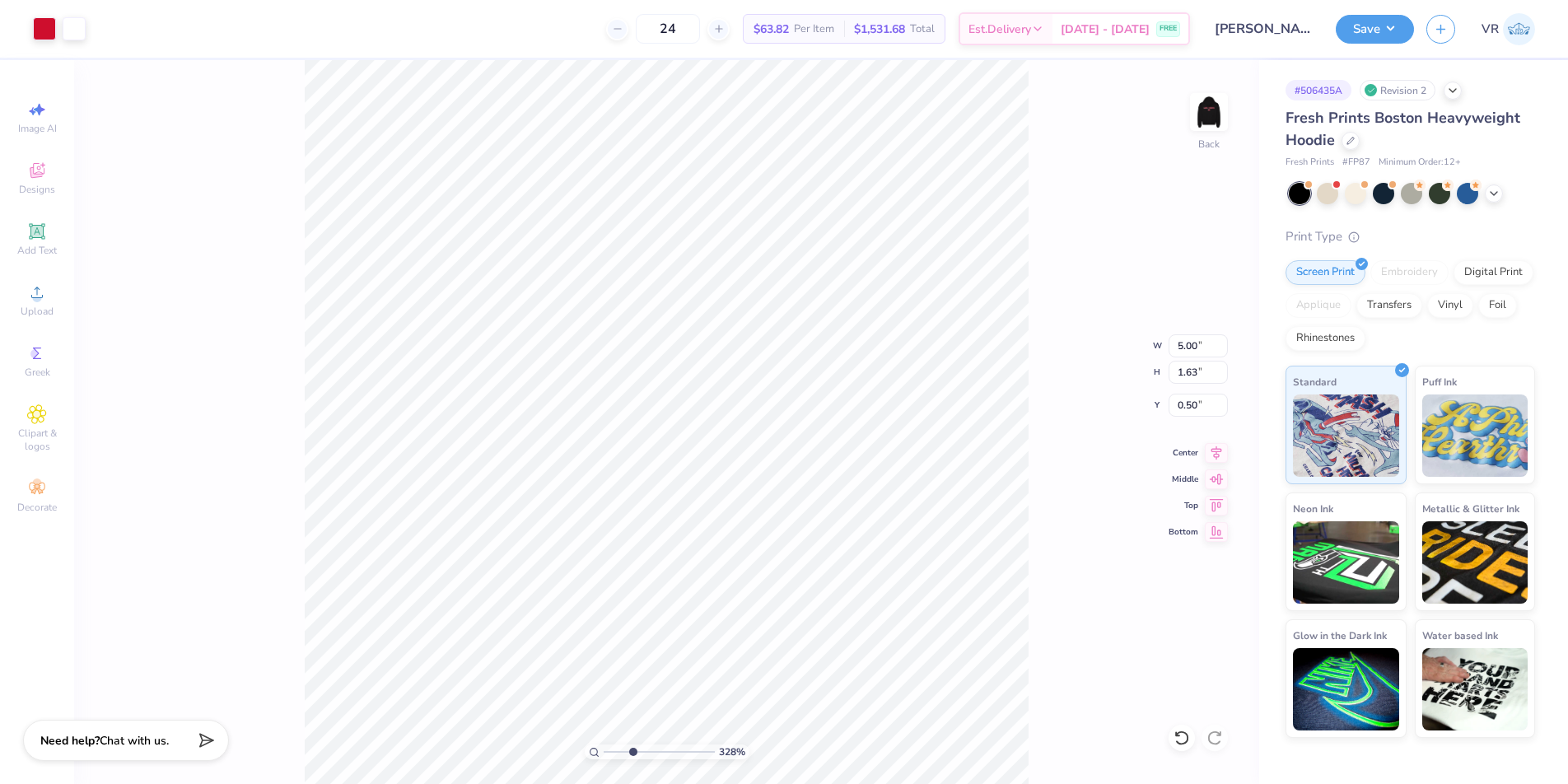
type input "3.10"
drag, startPoint x: 629, startPoint y: 749, endPoint x: 559, endPoint y: 741, distance: 70.5
type input "1"
click at [603, 744] on input "range" at bounding box center [659, 751] width 111 height 15
type input "3.00"
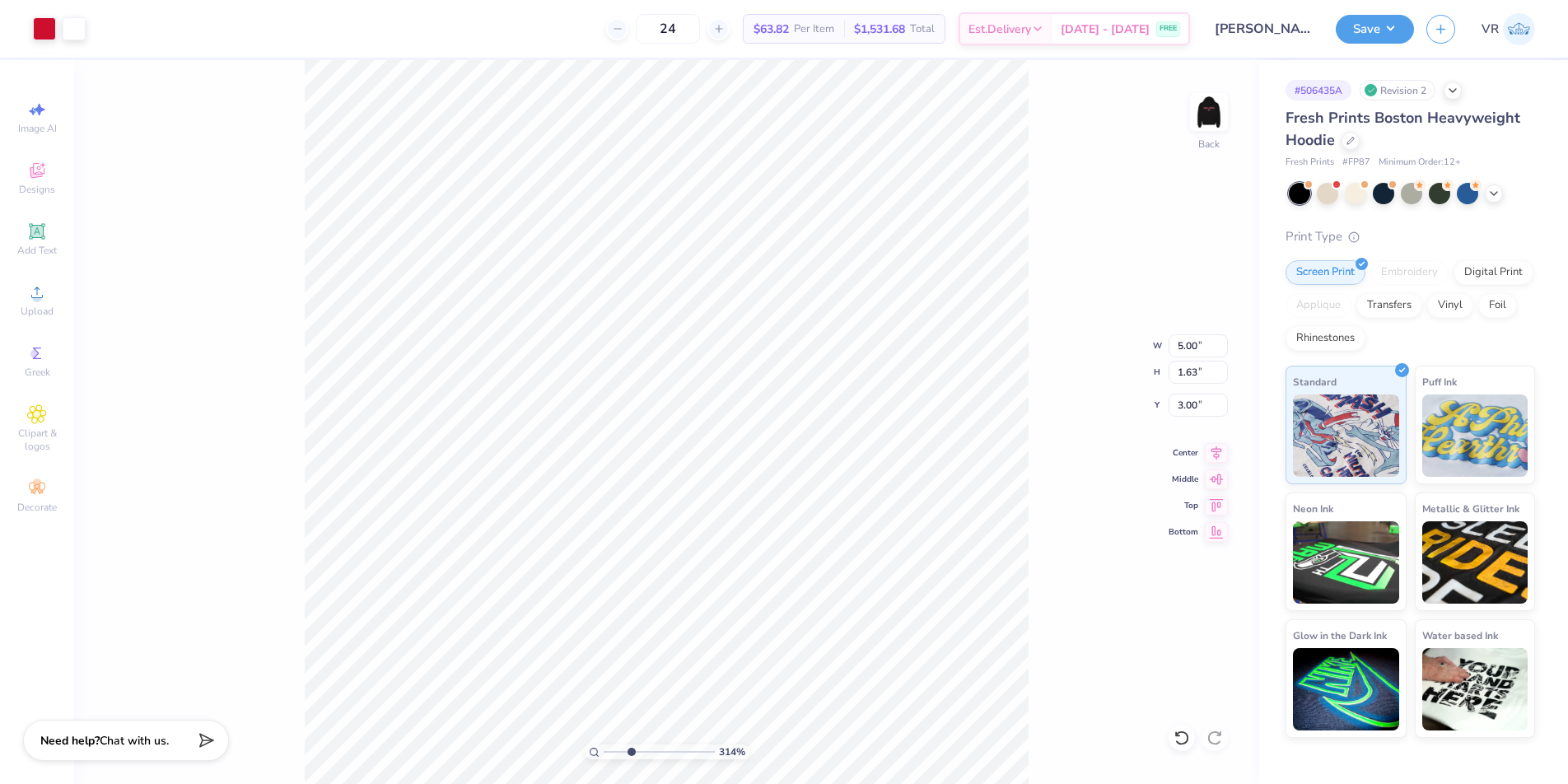
drag, startPoint x: 615, startPoint y: 751, endPoint x: 631, endPoint y: 749, distance: 16.1
click at [631, 749] on input "range" at bounding box center [659, 751] width 111 height 15
drag, startPoint x: 629, startPoint y: 751, endPoint x: 563, endPoint y: 747, distance: 66.1
type input "1"
click at [603, 747] on input "range" at bounding box center [659, 751] width 111 height 15
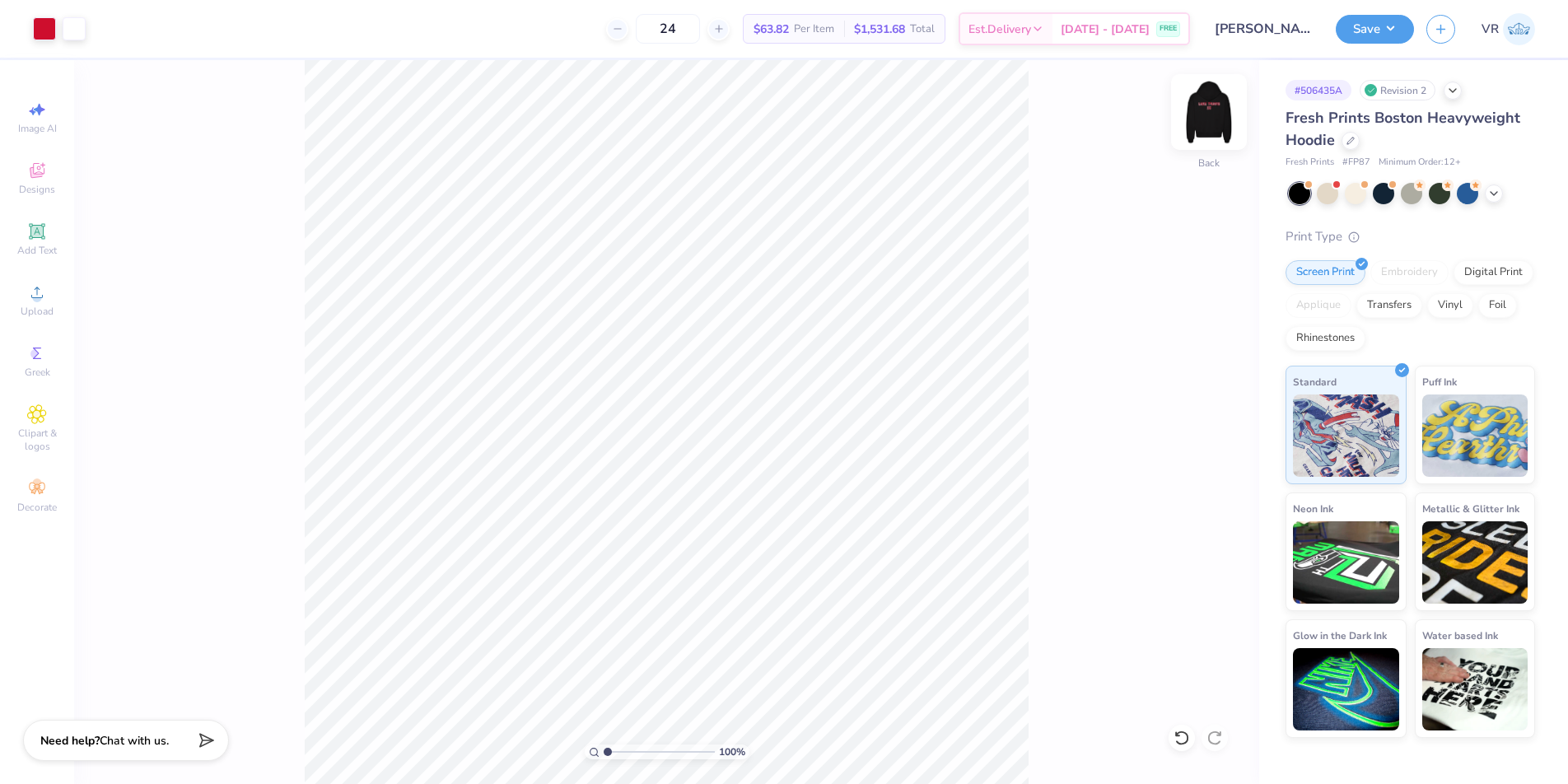
click at [1215, 116] on img at bounding box center [1209, 112] width 66 height 65
click at [1193, 118] on img at bounding box center [1209, 112] width 66 height 65
